Goal: Find specific page/section: Find specific page/section

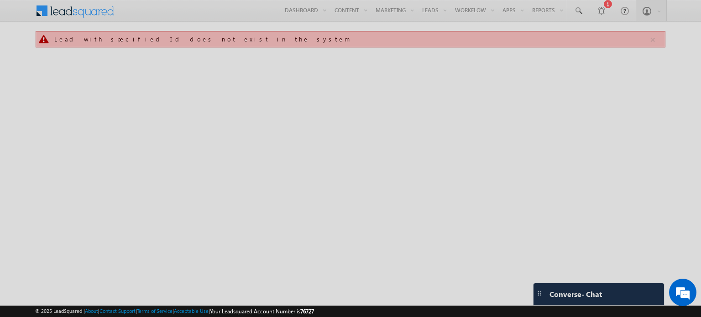
click at [579, 13] on div at bounding box center [350, 158] width 701 height 317
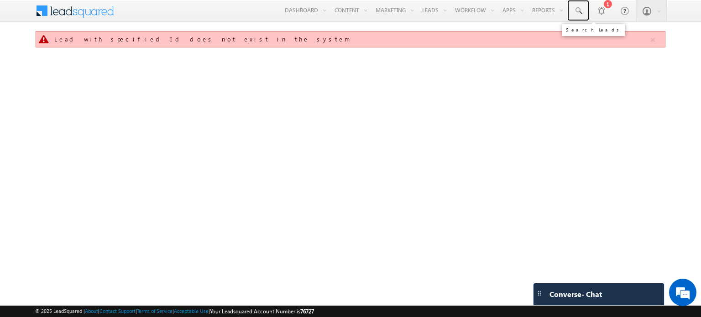
click at [579, 13] on span at bounding box center [577, 10] width 9 height 9
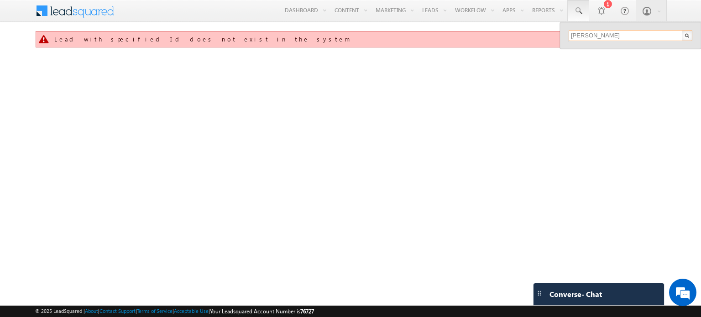
type input "nick"
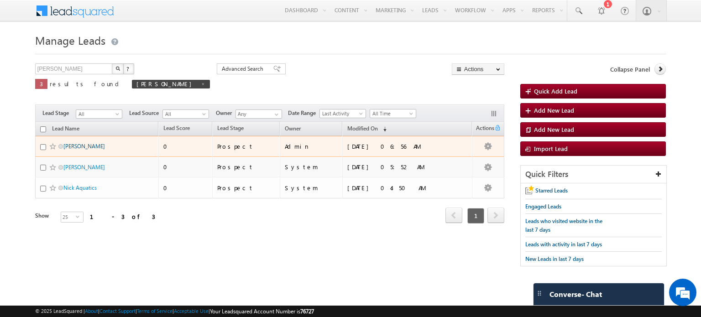
click at [71, 146] on link "[PERSON_NAME]" at bounding box center [84, 146] width 42 height 7
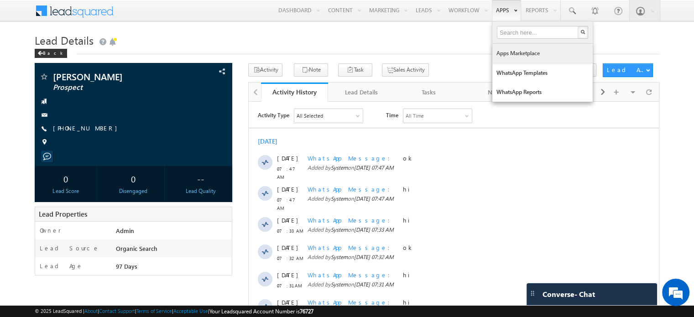
click at [511, 53] on link "Apps Marketplace" at bounding box center [542, 53] width 100 height 19
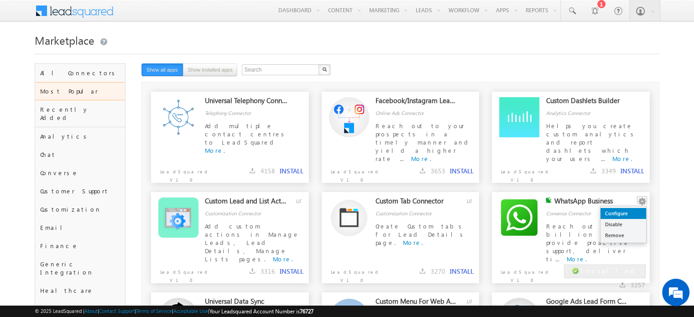
click at [626, 212] on link "Configure" at bounding box center [623, 213] width 46 height 11
